Goal: Information Seeking & Learning: Learn about a topic

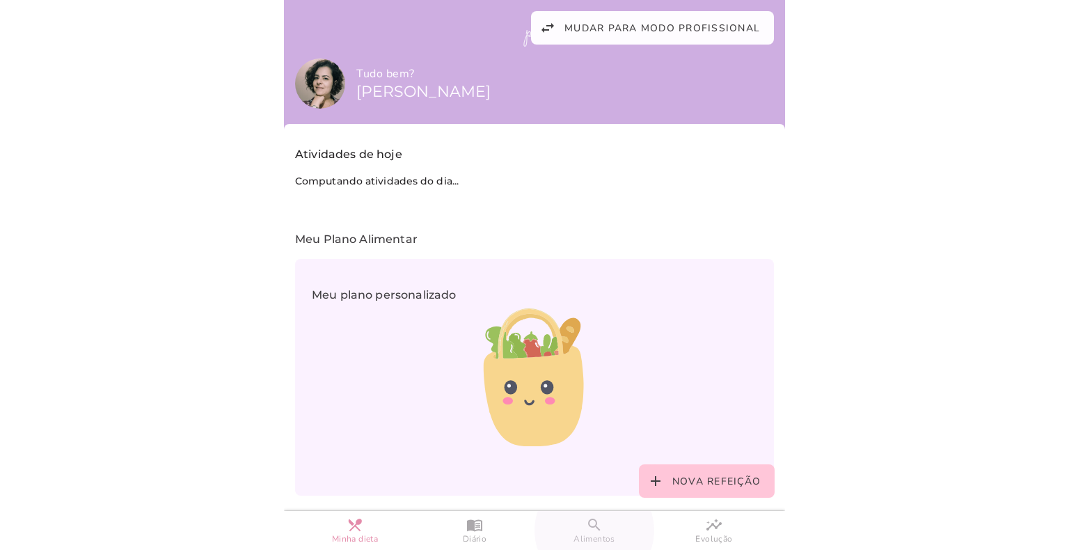
click at [593, 538] on span "Alimentos" at bounding box center [595, 539] width 42 height 12
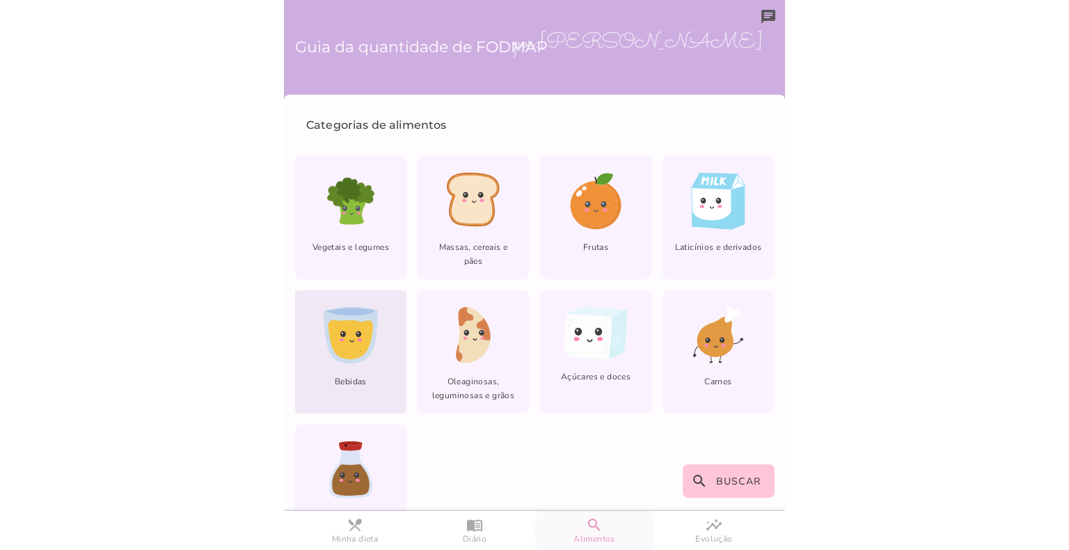
click at [349, 344] on icon at bounding box center [350, 340] width 45 height 40
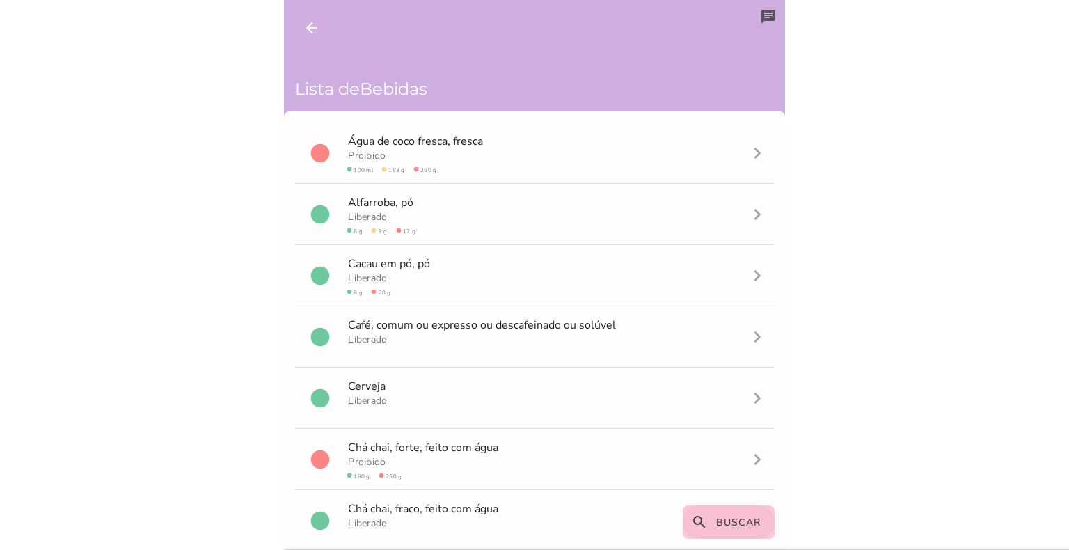
click at [724, 525] on span "Buscar" at bounding box center [738, 522] width 45 height 13
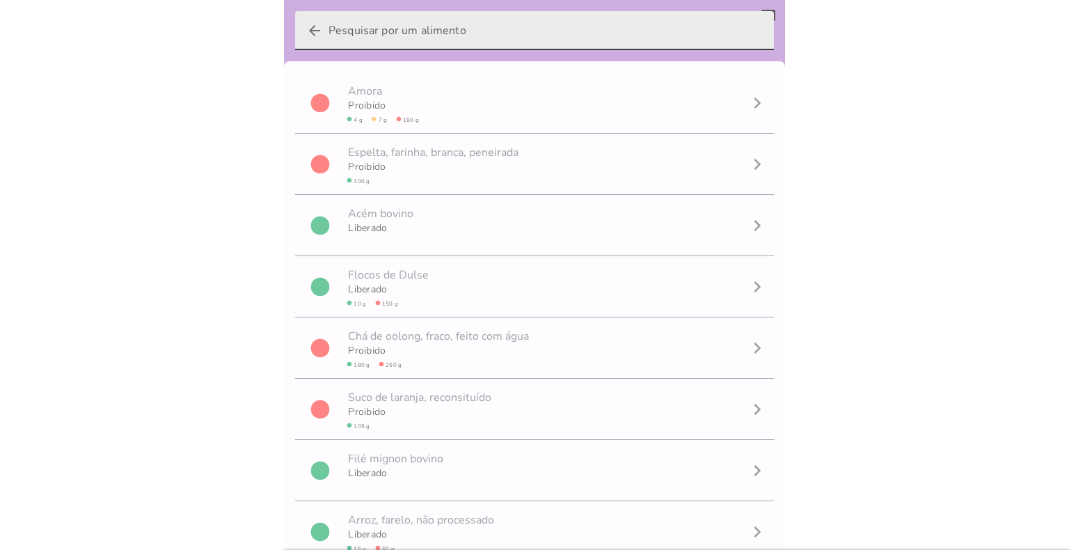
click at [417, 35] on input "arrow_back" at bounding box center [546, 30] width 434 height 39
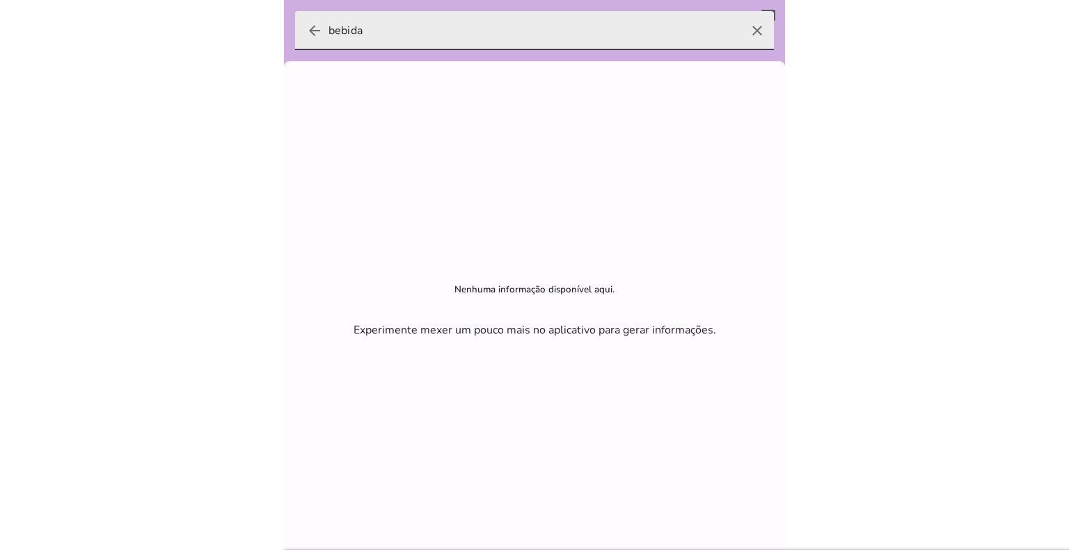
type input "bebida"
type mwc-textfield "bebida"
click at [309, 29] on icon "arrow_back" at bounding box center [314, 30] width 17 height 17
click at [329, 29] on input "bebida" at bounding box center [535, 30] width 412 height 39
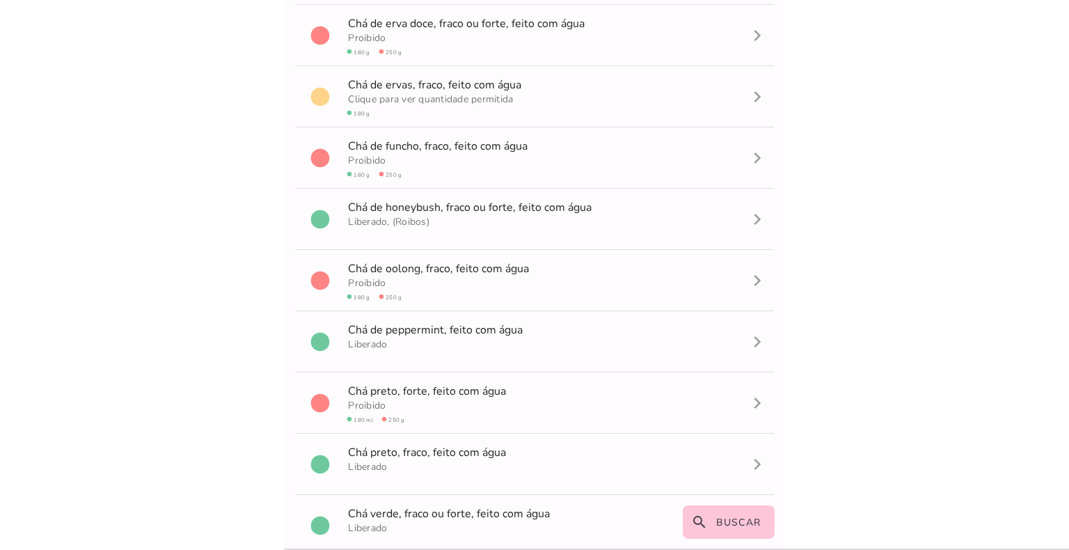
scroll to position [937, 0]
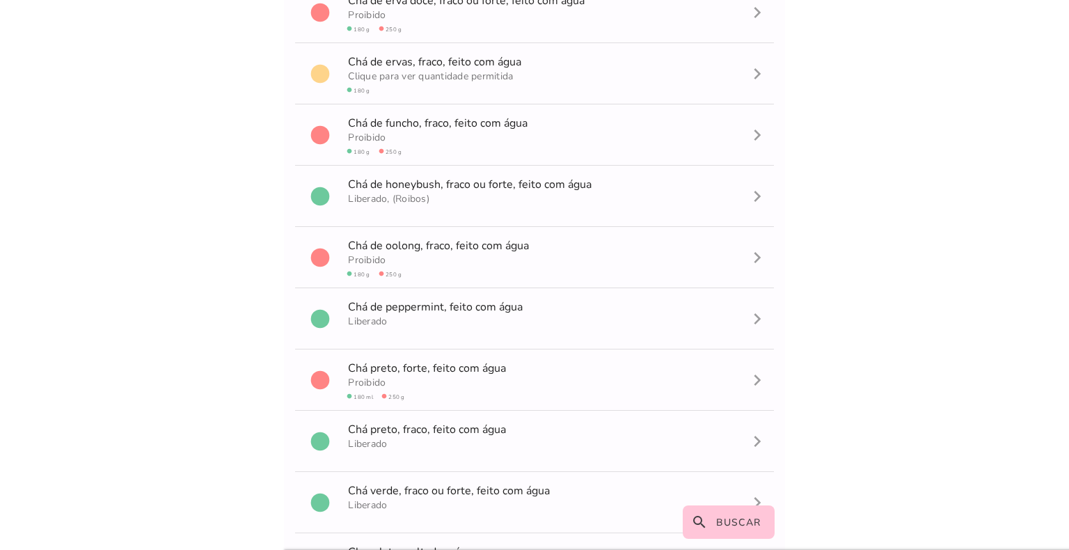
drag, startPoint x: 786, startPoint y: 222, endPoint x: 787, endPoint y: 284, distance: 62.0
click at [787, 284] on body at bounding box center [534, 275] width 1069 height 550
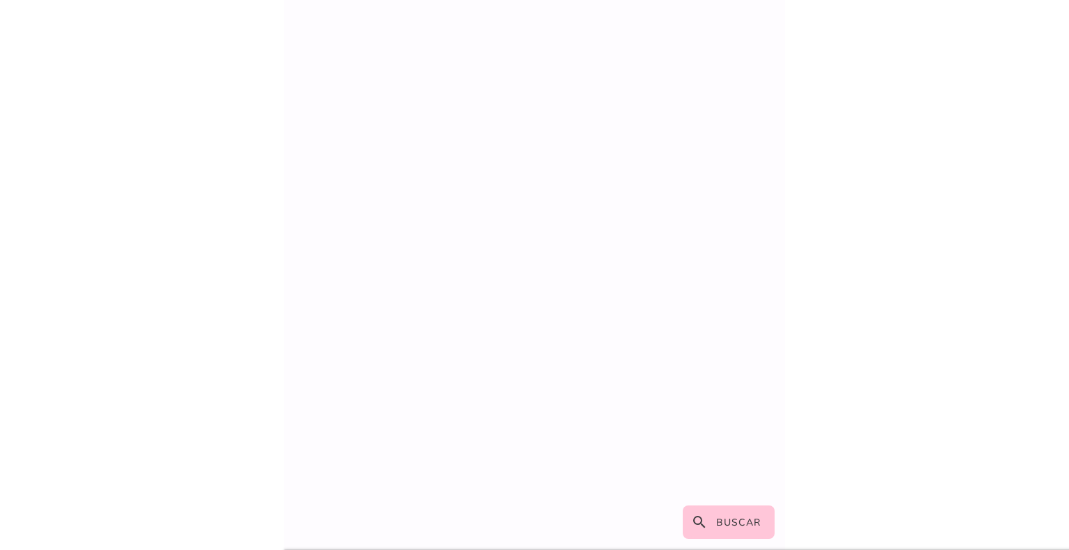
scroll to position [0, 0]
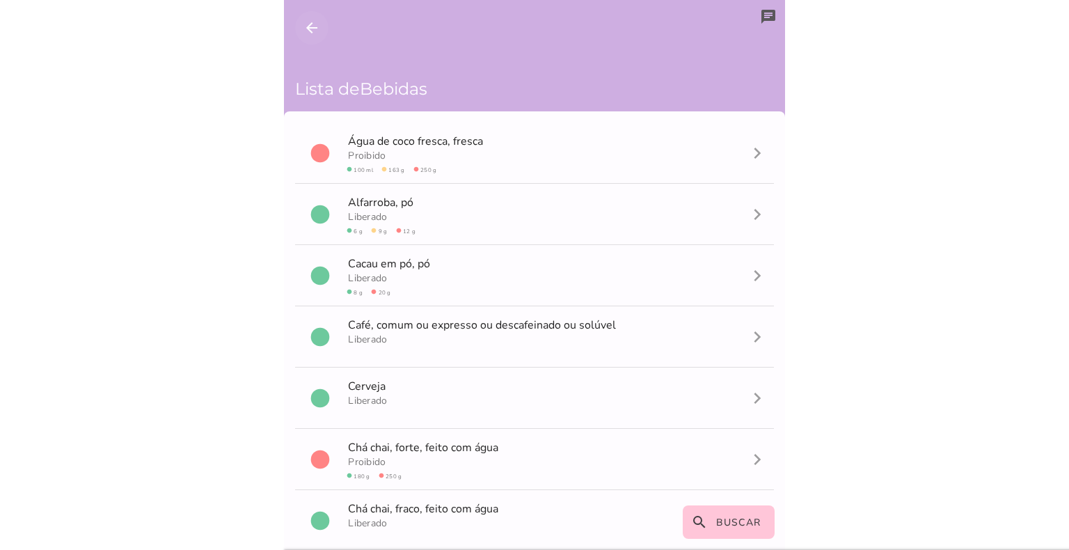
click at [322, 29] on button "arrow_back" at bounding box center [311, 27] width 33 height 33
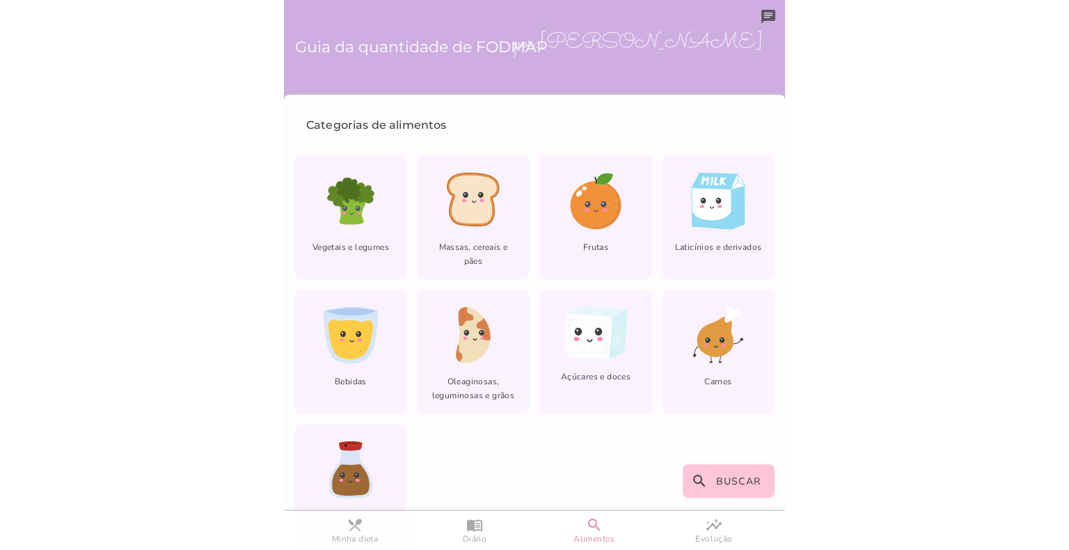
click at [0, 0] on slot "restaurant_menu" at bounding box center [0, 0] width 0 height 0
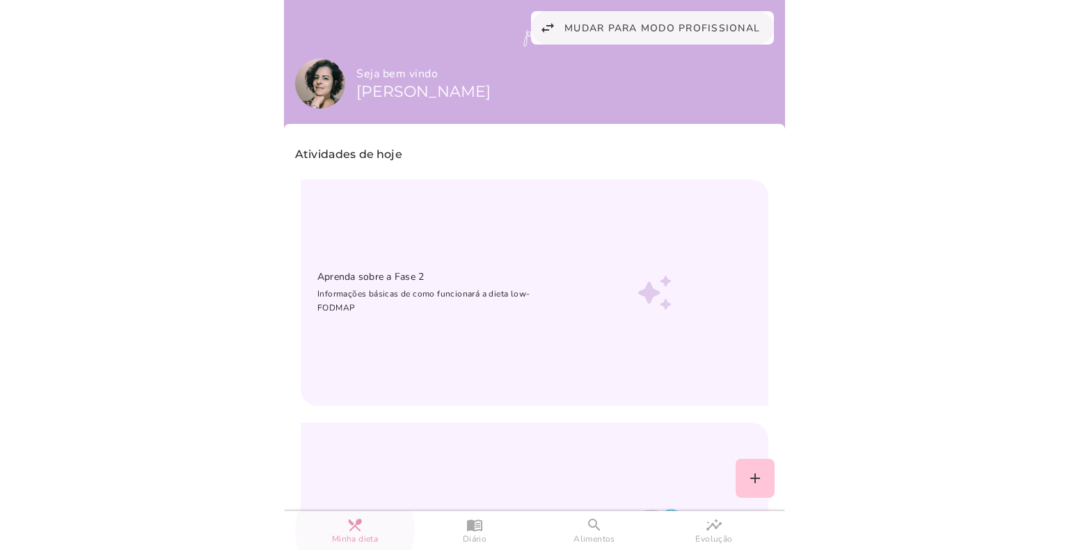
click at [622, 19] on button "swap_horiz Mudar para modo profissional" at bounding box center [652, 27] width 243 height 33
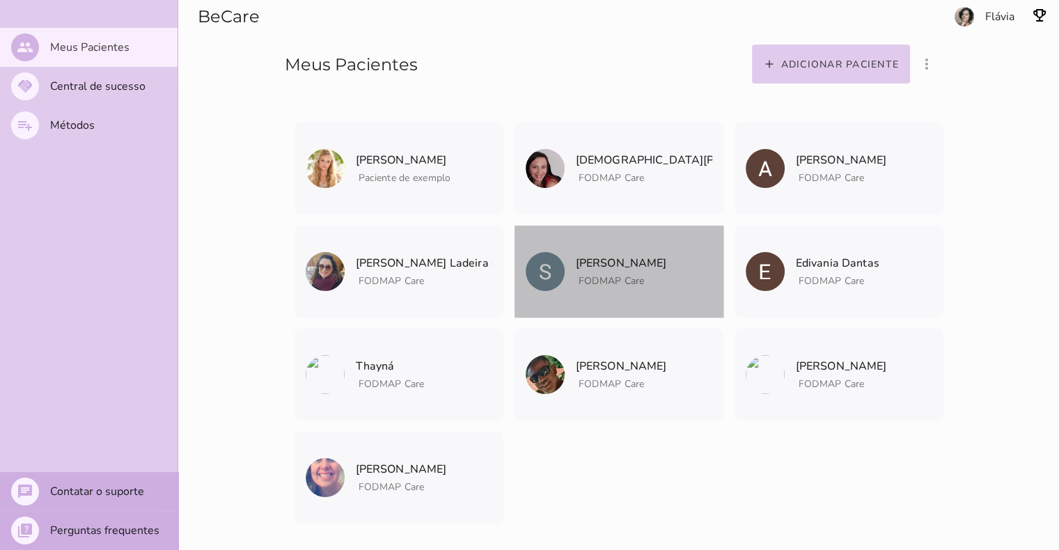
click at [596, 272] on span "FODMAP Care" at bounding box center [621, 278] width 91 height 17
